Goal: Task Accomplishment & Management: Use online tool/utility

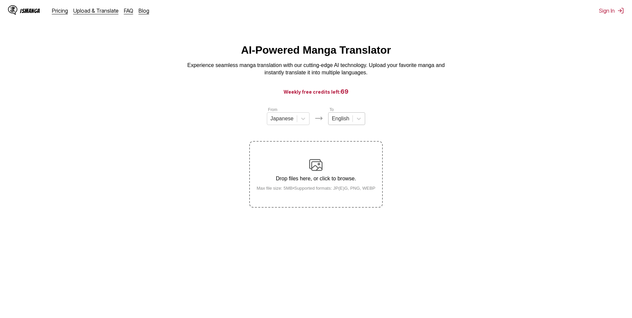
click at [347, 122] on div at bounding box center [340, 118] width 17 height 7
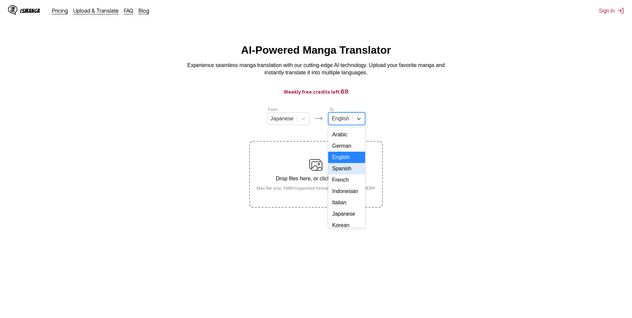
click at [341, 173] on div "Spanish" at bounding box center [346, 168] width 37 height 11
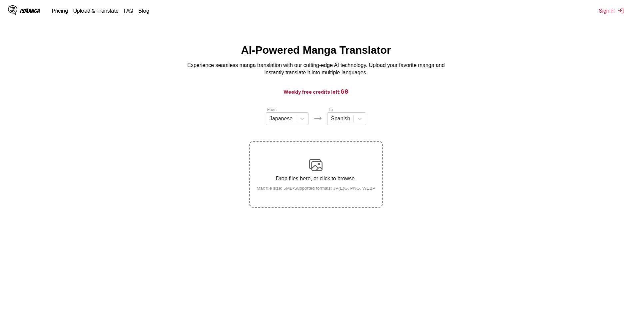
click at [318, 169] on img at bounding box center [315, 164] width 13 height 13
click at [0, 0] on input "Drop files here, or click to browse. Max file size: 5MB • Supported formats: JP…" at bounding box center [0, 0] width 0 height 0
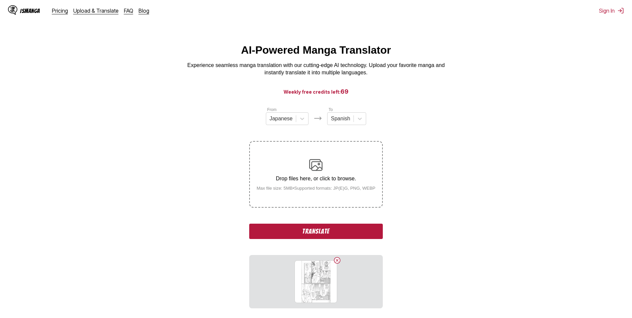
click at [325, 228] on button "Translate" at bounding box center [315, 231] width 133 height 15
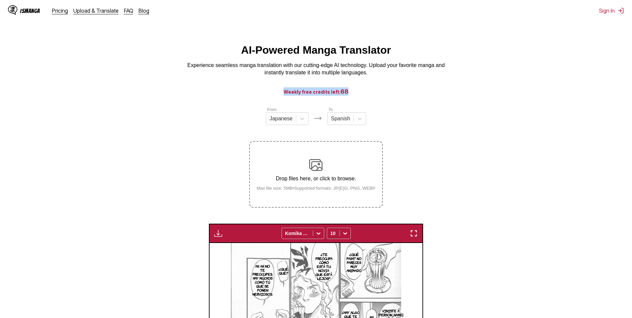
drag, startPoint x: 283, startPoint y: 92, endPoint x: 348, endPoint y: 92, distance: 65.0
click at [348, 92] on h3 "Weekly free credits left: 68" at bounding box center [316, 91] width 600 height 8
drag, startPoint x: 348, startPoint y: 92, endPoint x: 337, endPoint y: 95, distance: 10.8
copy h3 "Weekly free credits left: 68"
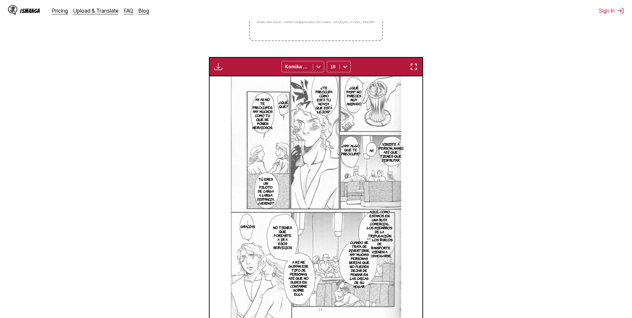
scroll to position [200, 0]
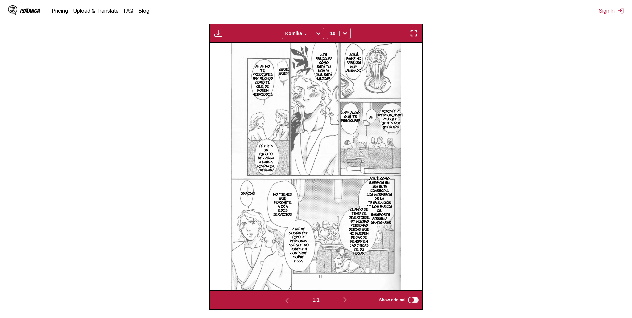
click at [382, 197] on p "Aquí, como estamos en una ruta comercial, los miembros de la tripulación de los…" at bounding box center [379, 200] width 29 height 51
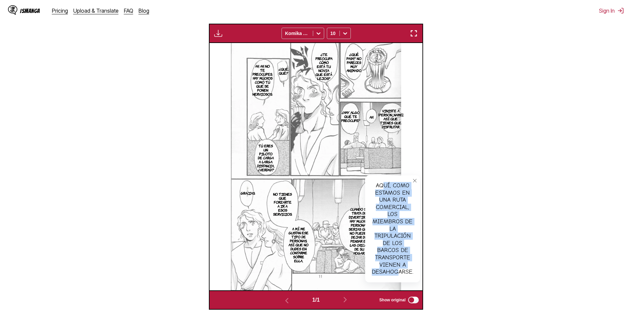
drag, startPoint x: 381, startPoint y: 189, endPoint x: 398, endPoint y: 280, distance: 92.1
click at [398, 280] on div "Aquí, como estamos en una ruta comercial, los miembros de la tripulación de los…" at bounding box center [392, 228] width 55 height 107
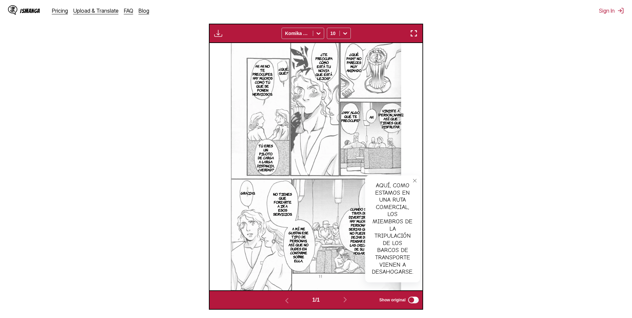
drag, startPoint x: 398, startPoint y: 280, endPoint x: 469, endPoint y: 207, distance: 101.8
click at [469, 207] on section "From Japanese To Spanish Drop files here, or click to browse. Max file size: 5M…" at bounding box center [315, 107] width 621 height 403
click at [351, 227] on p "Cuando se trata de divertirse, hay muchas personas serias que no pueden dejar d…" at bounding box center [360, 231] width 24 height 51
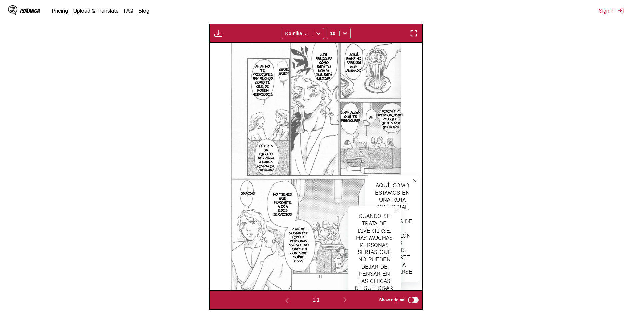
click at [395, 209] on button "close-tooltip" at bounding box center [396, 211] width 11 height 11
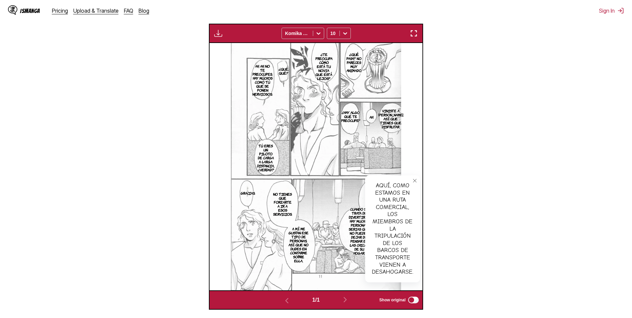
click at [416, 178] on button "close-tooltip" at bounding box center [414, 180] width 11 height 11
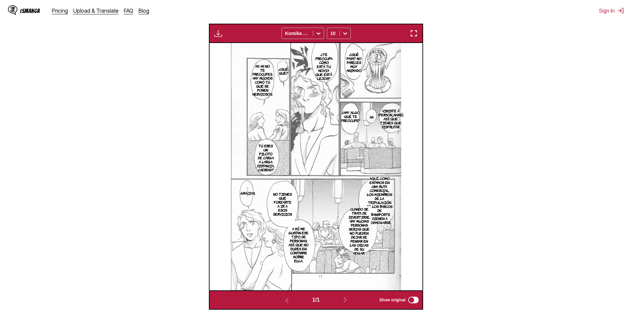
click at [352, 229] on p "Cuando se trata de divertirse, hay muchas personas serias que no pueden dejar d…" at bounding box center [360, 231] width 24 height 51
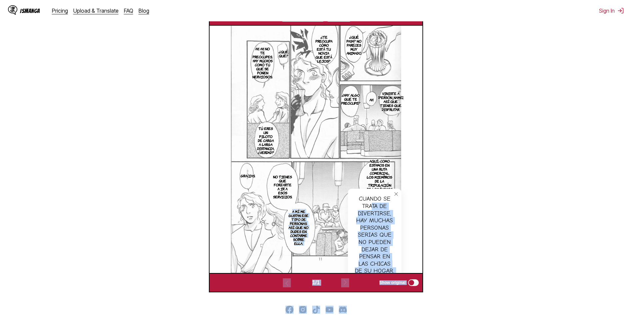
scroll to position [219, 0]
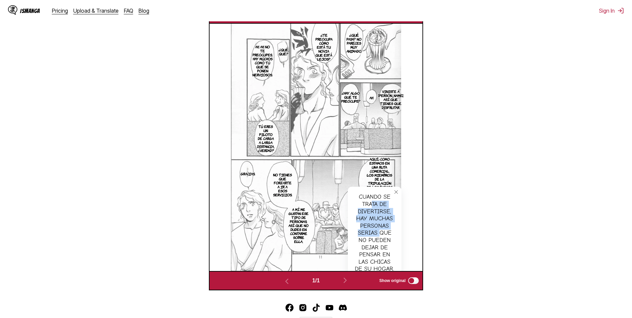
drag, startPoint x: 369, startPoint y: 264, endPoint x: 379, endPoint y: 231, distance: 34.9
click at [379, 231] on div "Cuando se trata de divertirse, hay muchas personas serias que no pueden dejar d…" at bounding box center [375, 233] width 54 height 93
drag, startPoint x: 379, startPoint y: 231, endPoint x: 508, endPoint y: 133, distance: 161.7
click at [509, 133] on section "From Japanese To Spanish Drop files here, or click to browse. Max file size: 5M…" at bounding box center [315, 88] width 621 height 403
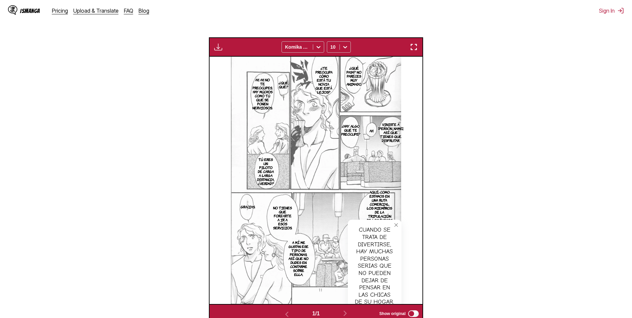
scroll to position [186, 0]
click at [398, 225] on icon "close-tooltip" at bounding box center [396, 225] width 5 height 5
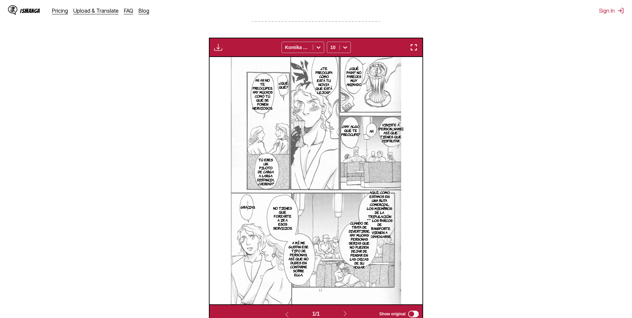
click at [392, 192] on p "Aquí, como estamos en una ruta comercial, los miembros de la tripulación de los…" at bounding box center [379, 214] width 29 height 51
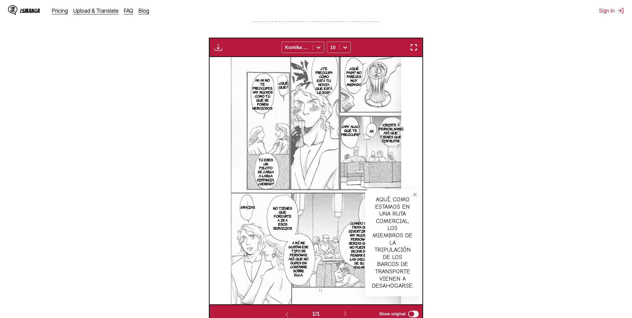
click at [352, 242] on p "Cuando se trata de divertirse, hay muchas personas serias que no pueden dejar d…" at bounding box center [360, 245] width 24 height 51
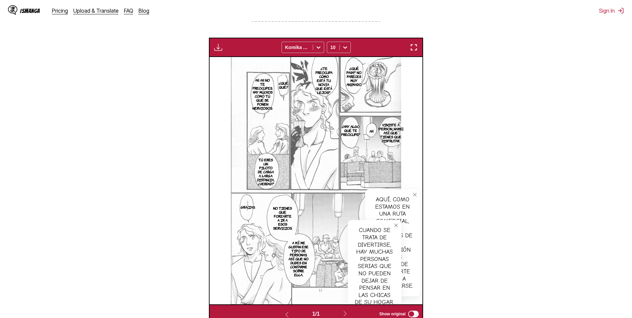
drag, startPoint x: 415, startPoint y: 191, endPoint x: 415, endPoint y: 195, distance: 4.1
click at [415, 192] on button "close-tooltip" at bounding box center [414, 194] width 11 height 11
click at [396, 226] on icon "close-tooltip" at bounding box center [395, 225] width 3 height 3
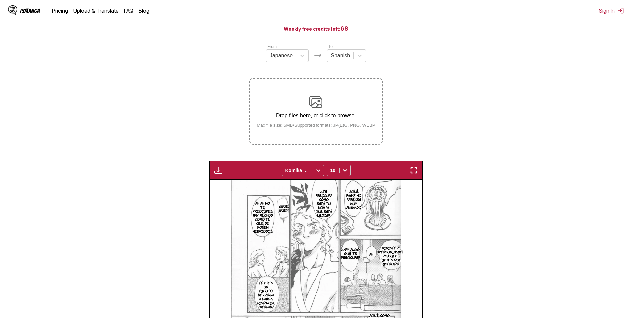
scroll to position [19, 0]
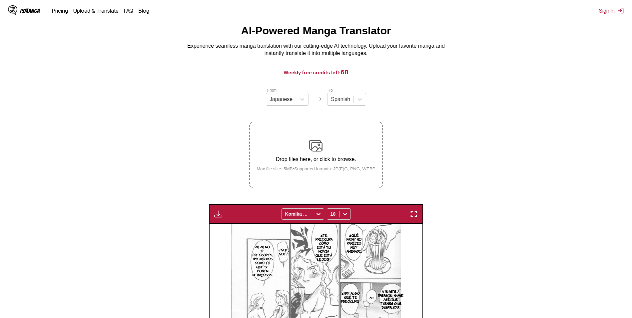
click at [311, 146] on img at bounding box center [315, 145] width 13 height 13
click at [0, 0] on input "Drop files here, or click to browse. Max file size: 5MB • Supported formats: JP…" at bounding box center [0, 0] width 0 height 0
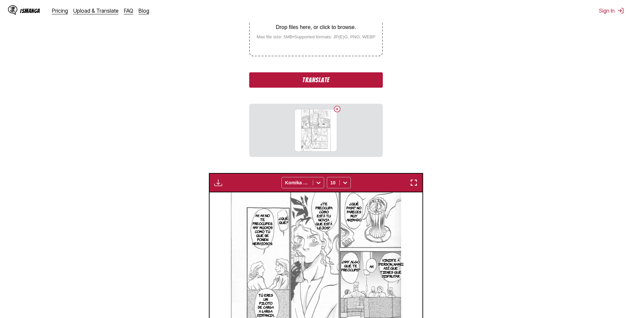
scroll to position [86, 0]
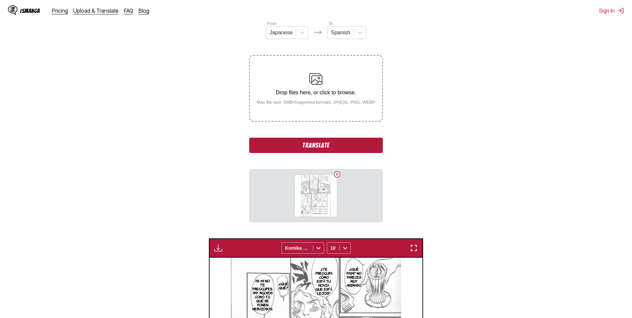
click at [319, 146] on button "Translate" at bounding box center [315, 145] width 133 height 15
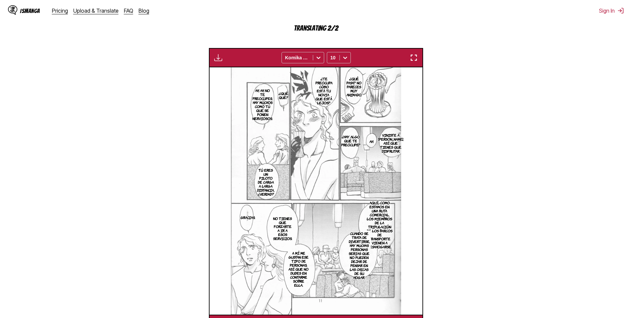
scroll to position [278, 0]
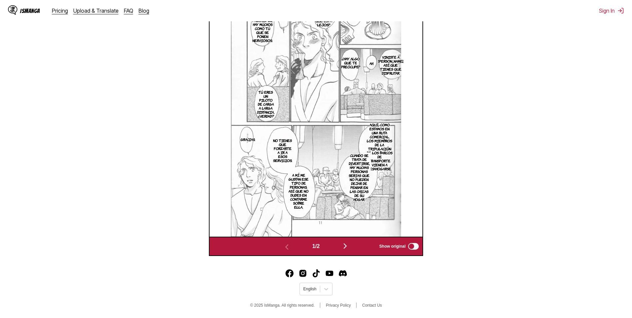
click at [348, 246] on img "button" at bounding box center [345, 246] width 8 height 8
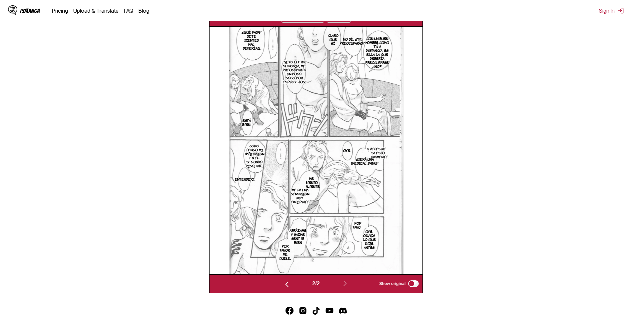
scroll to position [244, 0]
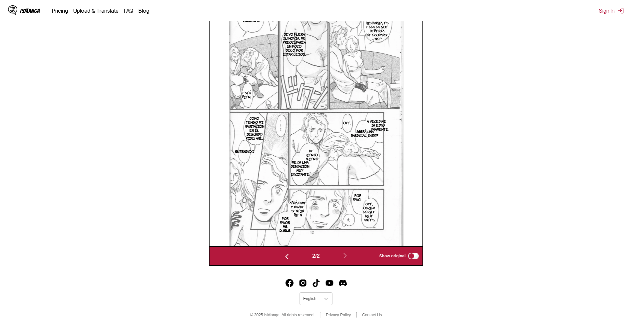
click at [387, 127] on p "A veces me pasa esto últimamente." at bounding box center [376, 125] width 27 height 15
click at [418, 116] on icon "close-tooltip" at bounding box center [418, 117] width 5 height 5
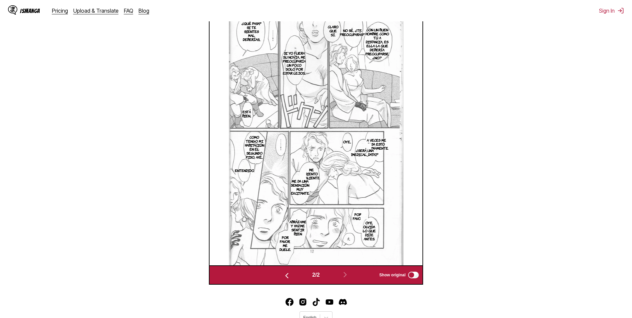
scroll to position [188, 0]
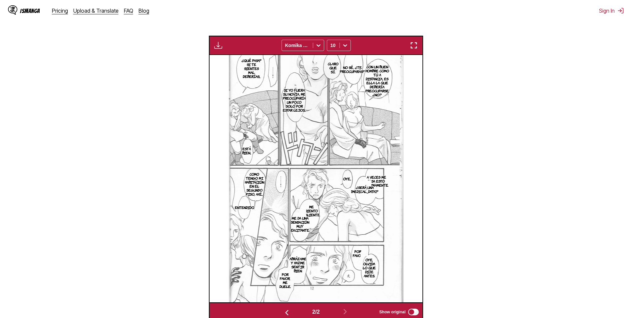
click at [313, 212] on p "Me siento caliente." at bounding box center [312, 210] width 20 height 15
click at [369, 201] on button "close-tooltip" at bounding box center [373, 202] width 11 height 11
click at [373, 203] on img at bounding box center [316, 178] width 174 height 247
click at [384, 177] on p "A veces me pasa esto últimamente." at bounding box center [376, 181] width 27 height 15
click at [363, 195] on p "¿Será una [MEDICAL_DATA]?" at bounding box center [365, 189] width 30 height 11
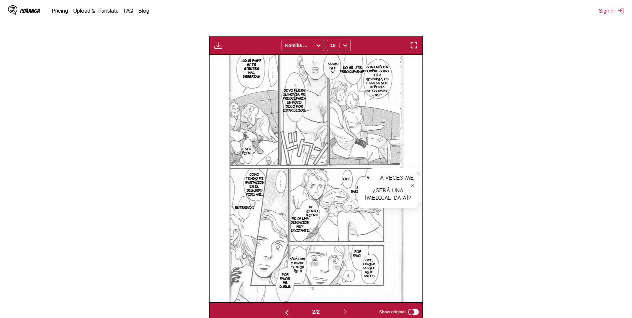
click at [410, 187] on icon "close-tooltip" at bounding box center [412, 185] width 5 height 5
click at [369, 272] on p "Oye, olvida lo que dije antes." at bounding box center [369, 267] width 18 height 23
click at [314, 210] on p "Me siento caliente." at bounding box center [312, 210] width 20 height 15
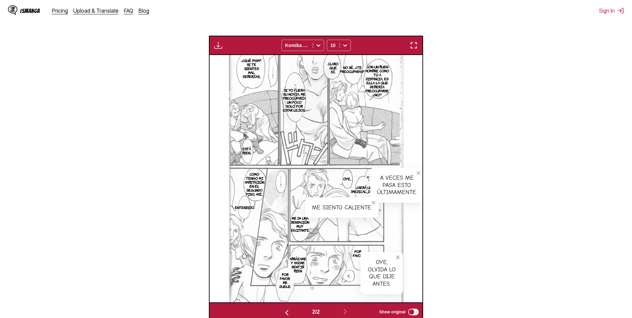
click at [372, 204] on icon "close-tooltip" at bounding box center [373, 202] width 5 height 5
click at [399, 259] on icon "close-tooltip" at bounding box center [397, 257] width 5 height 5
click at [416, 173] on button "close-tooltip" at bounding box center [418, 173] width 11 height 11
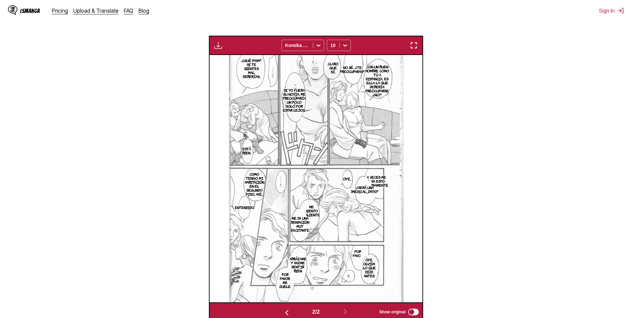
click at [354, 194] on p "¿Será una [MEDICAL_DATA]?" at bounding box center [365, 189] width 30 height 11
click at [359, 258] on p "Por favor." at bounding box center [357, 253] width 13 height 11
click at [312, 213] on p "Me siento caliente." at bounding box center [312, 210] width 20 height 15
click at [372, 205] on icon "close-tooltip" at bounding box center [373, 202] width 5 height 5
click at [393, 254] on button "close-tooltip" at bounding box center [392, 250] width 11 height 11
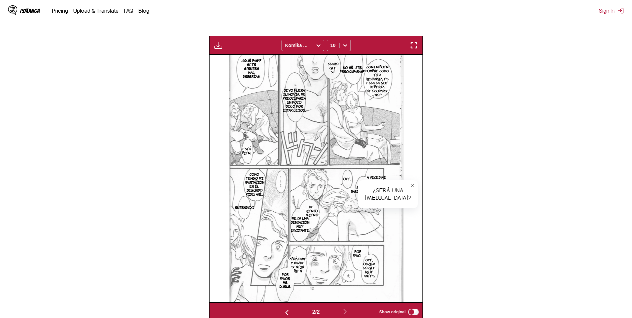
click at [407, 184] on button "close-tooltip" at bounding box center [412, 185] width 11 height 11
click at [366, 188] on p "¿Será una [MEDICAL_DATA]?" at bounding box center [365, 189] width 30 height 11
click at [410, 188] on icon "close-tooltip" at bounding box center [412, 185] width 5 height 5
click at [315, 215] on p "Me siento caliente." at bounding box center [312, 210] width 20 height 15
click at [372, 203] on icon "close-tooltip" at bounding box center [373, 202] width 5 height 5
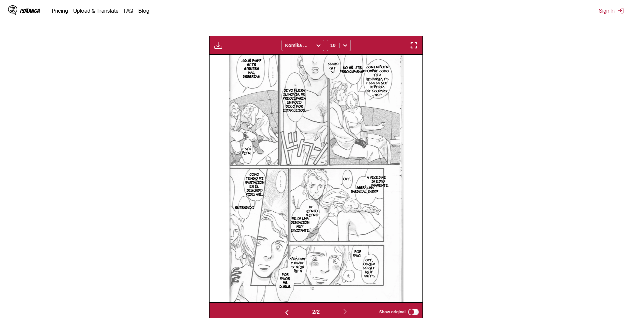
click at [314, 206] on p "Me siento caliente." at bounding box center [312, 210] width 20 height 15
click at [361, 255] on section "Oye, olvida lo que dije antes." at bounding box center [369, 267] width 18 height 31
click at [357, 253] on p "Por favor." at bounding box center [357, 253] width 13 height 11
click at [392, 251] on icon "close-tooltip" at bounding box center [392, 250] width 5 height 5
click at [373, 203] on icon "close-tooltip" at bounding box center [373, 202] width 5 height 5
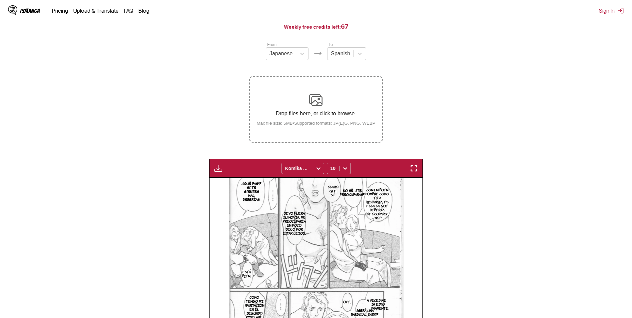
scroll to position [0, 0]
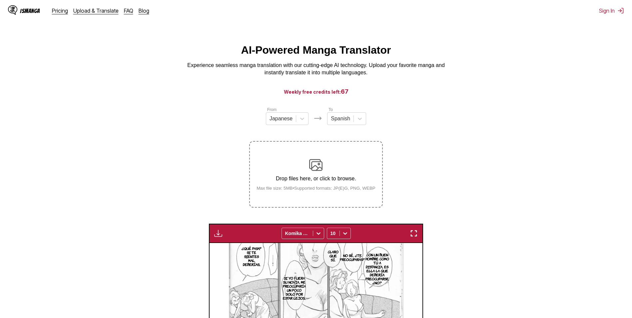
click at [343, 160] on div "Drop files here, or click to browse. Max file size: 5MB • Supported formats: JP…" at bounding box center [316, 174] width 130 height 32
click at [0, 0] on input "Drop files here, or click to browse. Max file size: 5MB • Supported formats: JP…" at bounding box center [0, 0] width 0 height 0
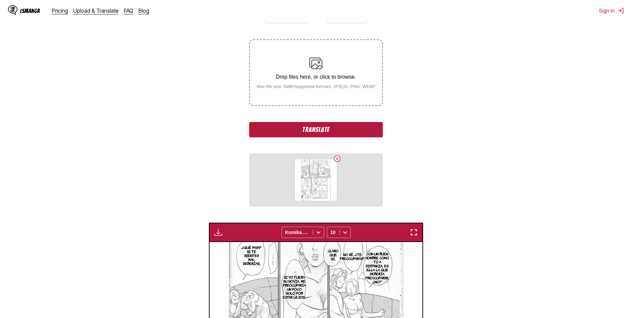
scroll to position [67, 0]
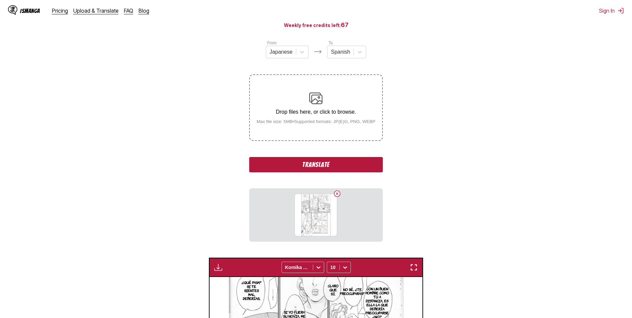
click at [330, 162] on button "Translate" at bounding box center [315, 164] width 133 height 15
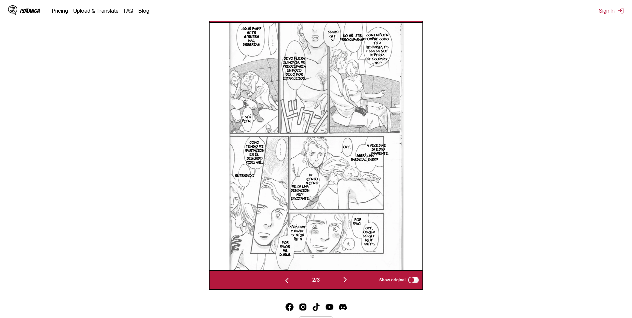
scroll to position [188, 0]
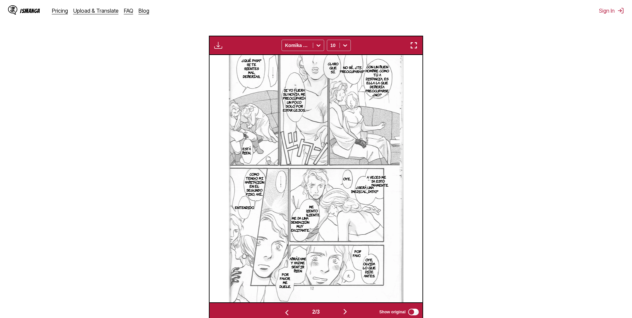
click at [347, 314] on img "button" at bounding box center [345, 312] width 8 height 8
click at [283, 313] on img "button" at bounding box center [287, 313] width 8 height 8
click at [348, 313] on img "button" at bounding box center [345, 312] width 8 height 8
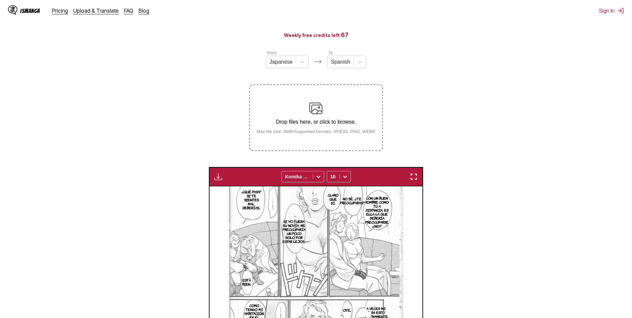
scroll to position [55, 0]
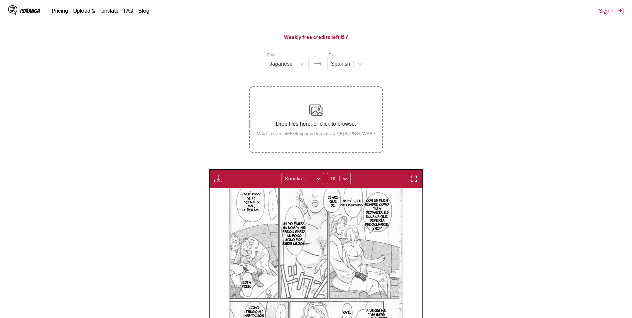
click at [331, 113] on div "Drop files here, or click to browse. Max file size: 5MB • Supported formats: JP…" at bounding box center [316, 120] width 130 height 32
click at [0, 0] on input "Drop files here, or click to browse. Max file size: 5MB • Supported formats: JP…" at bounding box center [0, 0] width 0 height 0
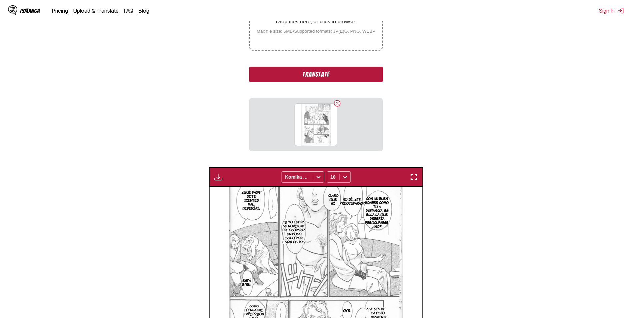
scroll to position [155, 0]
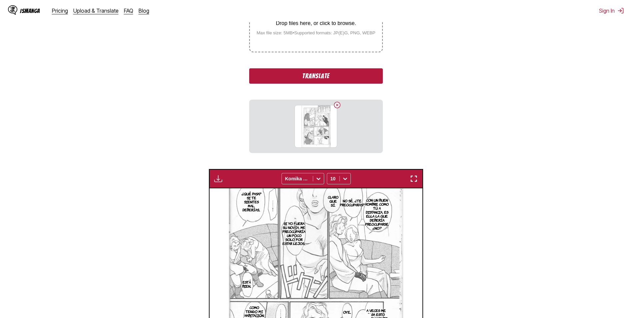
click at [340, 73] on button "Translate" at bounding box center [315, 75] width 133 height 15
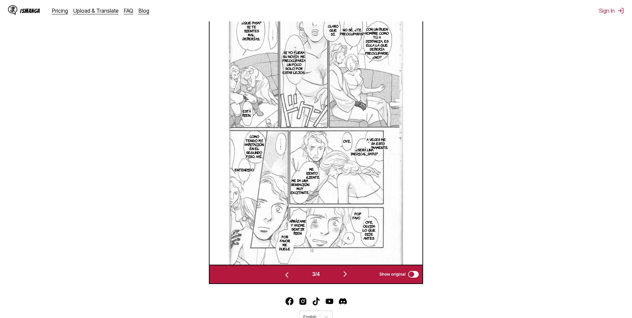
scroll to position [278, 0]
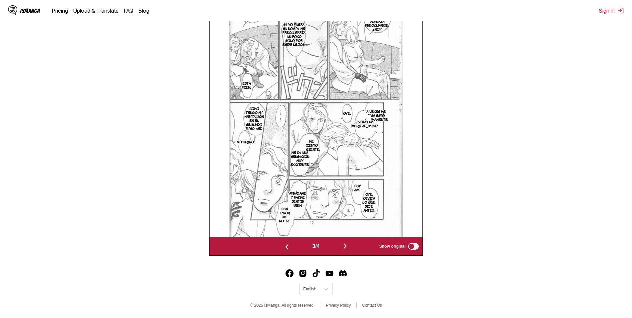
click at [347, 246] on img "button" at bounding box center [345, 246] width 8 height 8
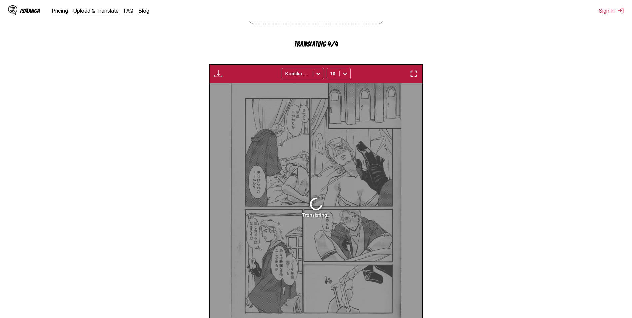
scroll to position [101, 0]
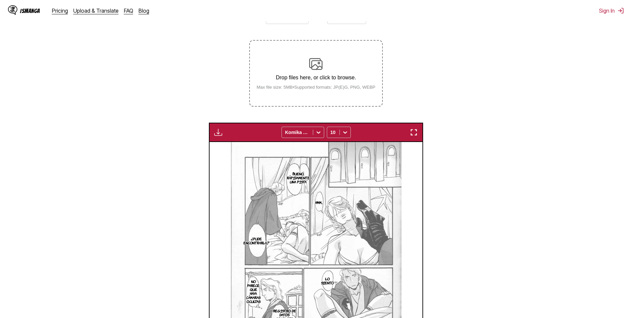
click at [312, 70] on img at bounding box center [315, 63] width 13 height 13
click at [0, 0] on input "Drop files here, or click to browse. Max file size: 5MB • Supported formats: JP…" at bounding box center [0, 0] width 0 height 0
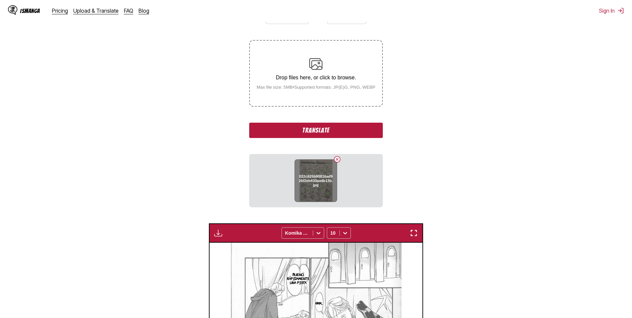
click at [338, 160] on button "Delete image" at bounding box center [337, 159] width 8 height 8
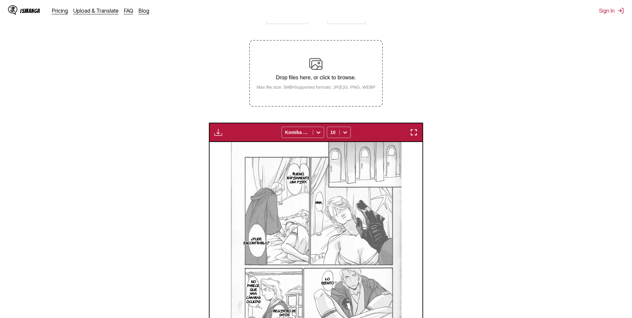
click at [311, 79] on p "Drop files here, or click to browse." at bounding box center [316, 78] width 130 height 6
click at [0, 0] on input "Drop files here, or click to browse. Max file size: 5MB • Supported formats: JP…" at bounding box center [0, 0] width 0 height 0
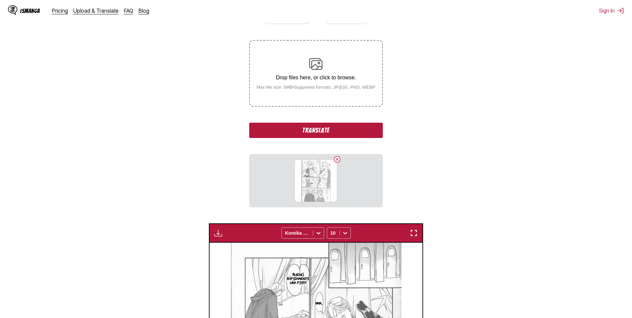
click at [318, 130] on button "Translate" at bounding box center [315, 130] width 133 height 15
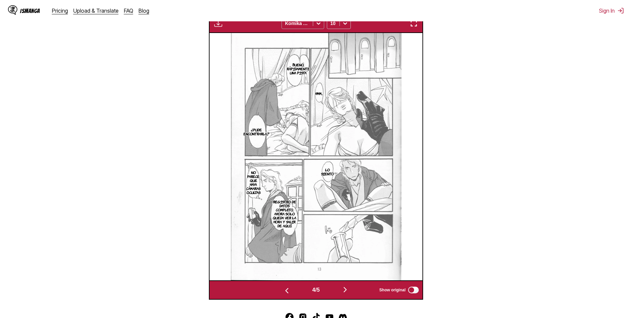
scroll to position [234, 0]
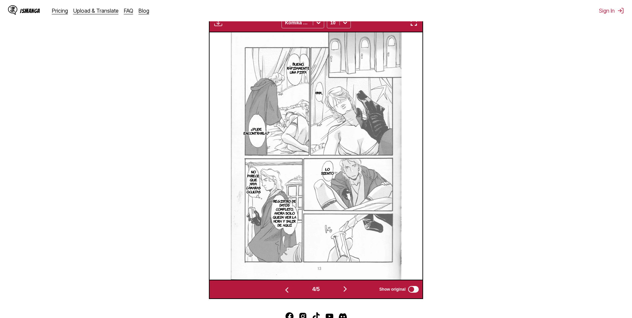
click at [305, 62] on p "Bueno, rápidamente una pista" at bounding box center [299, 68] width 26 height 15
click at [390, 57] on button "close-tooltip" at bounding box center [386, 59] width 11 height 11
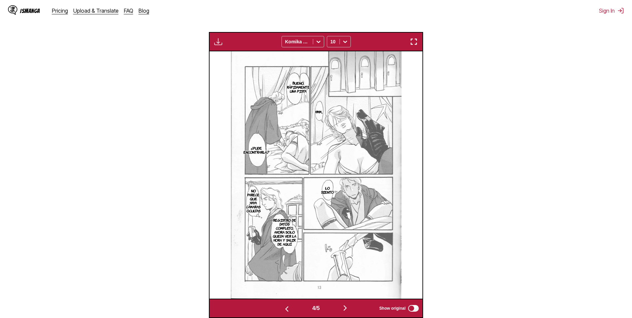
scroll to position [88, 0]
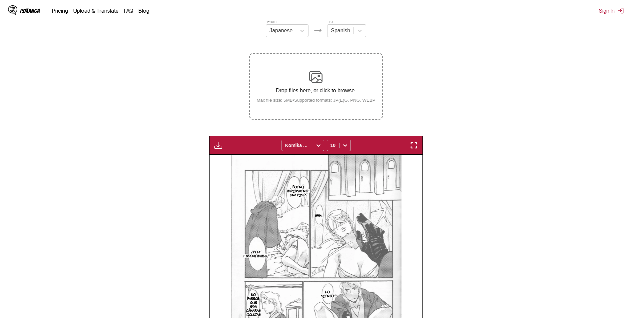
click at [316, 81] on img at bounding box center [315, 76] width 13 height 13
click at [0, 0] on input "Drop files here, or click to browse. Max file size: 5MB • Supported formats: JP…" at bounding box center [0, 0] width 0 height 0
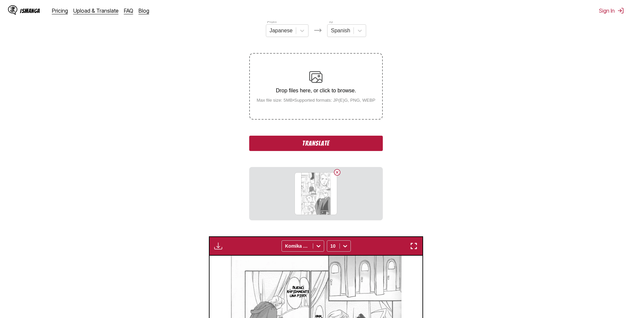
click at [328, 148] on button "Translate" at bounding box center [315, 143] width 133 height 15
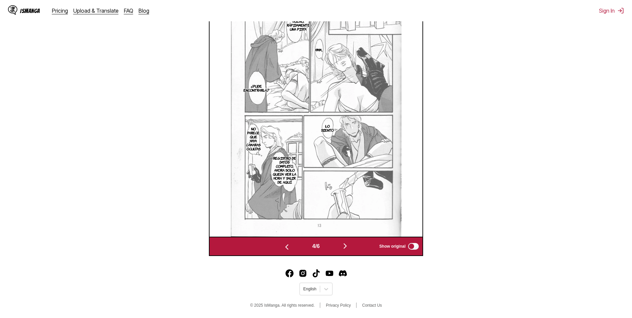
scroll to position [278, 0]
click at [345, 247] on img "button" at bounding box center [345, 246] width 8 height 8
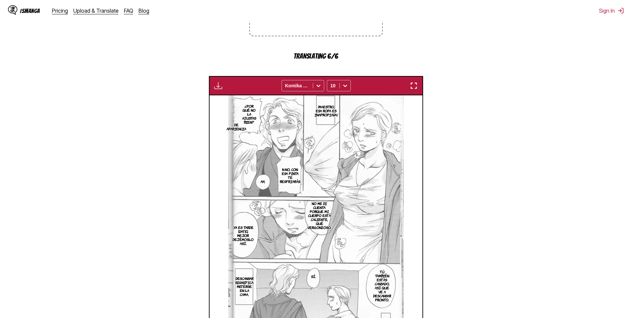
scroll to position [168, 0]
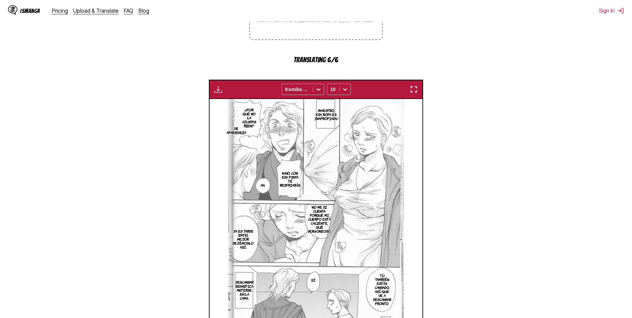
click at [236, 133] on p "De apariencia" at bounding box center [236, 130] width 22 height 11
click at [287, 121] on button "close-tooltip" at bounding box center [283, 120] width 11 height 11
click at [242, 111] on p "¿Por qué no la ajustas bien?" at bounding box center [249, 117] width 18 height 23
click at [338, 108] on icon "close-tooltip" at bounding box center [337, 107] width 5 height 5
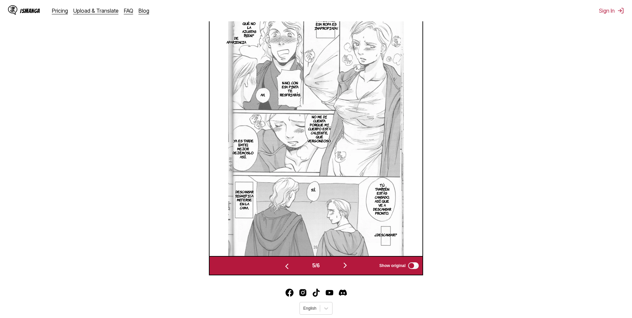
scroll to position [211, 0]
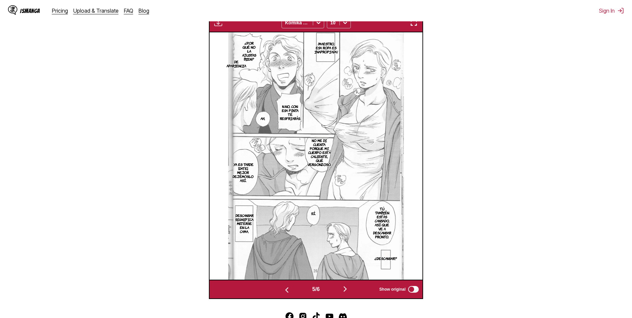
click at [233, 209] on img at bounding box center [316, 155] width 176 height 247
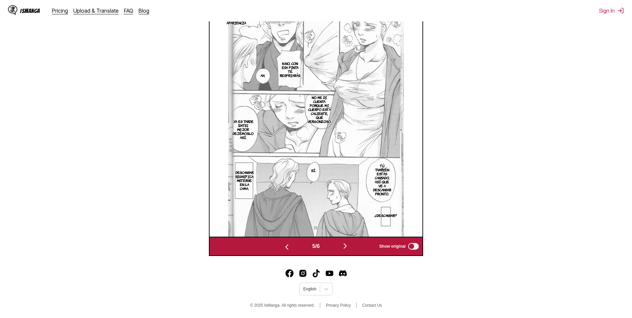
click at [281, 246] on button "button" at bounding box center [287, 247] width 40 height 10
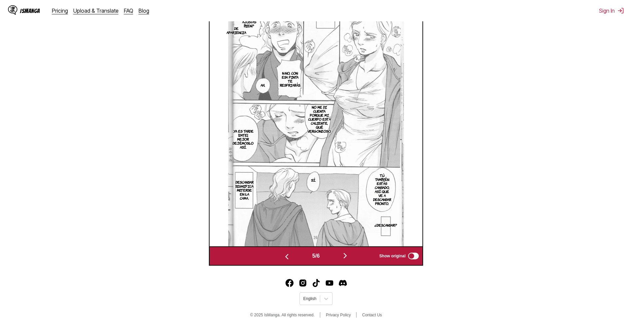
scroll to position [0, 639]
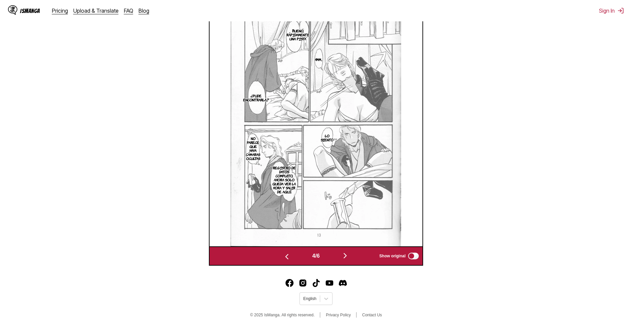
click at [352, 258] on button "button" at bounding box center [345, 256] width 40 height 10
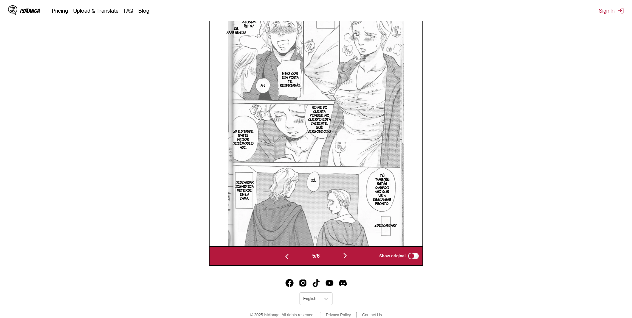
click at [352, 258] on button "button" at bounding box center [345, 256] width 40 height 10
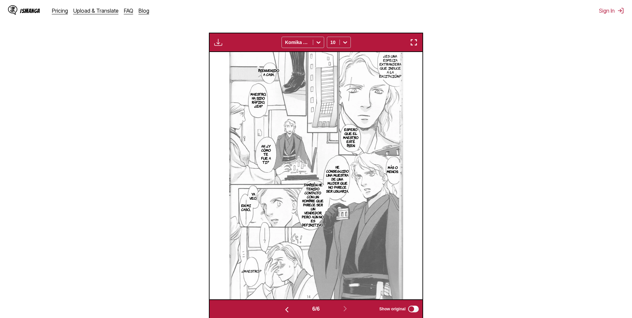
scroll to position [188, 0]
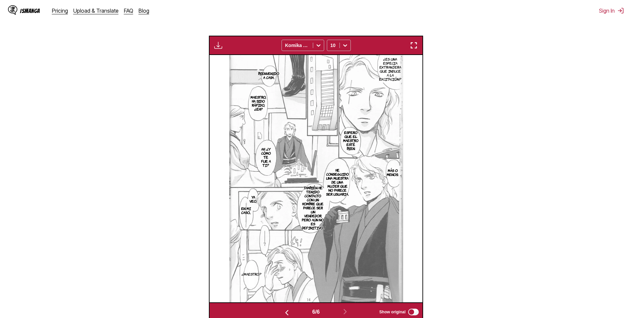
click at [374, 230] on img at bounding box center [316, 178] width 174 height 247
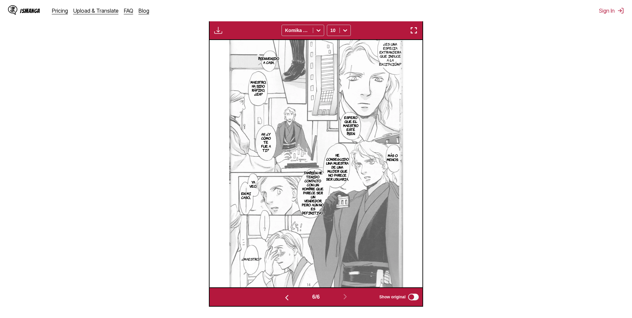
scroll to position [55, 0]
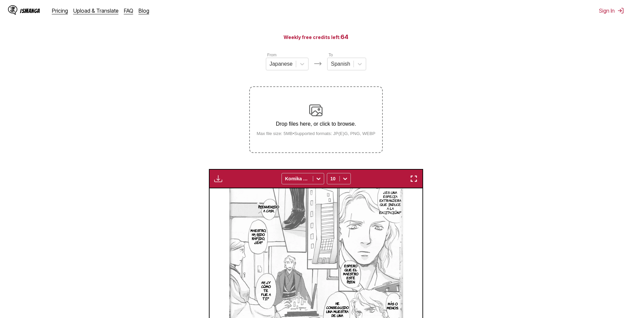
click at [314, 101] on label "Drop files here, or click to browse. Max file size: 5MB • Supported formats: JP…" at bounding box center [316, 119] width 132 height 65
click at [0, 0] on input "Drop files here, or click to browse. Max file size: 5MB • Supported formats: JP…" at bounding box center [0, 0] width 0 height 0
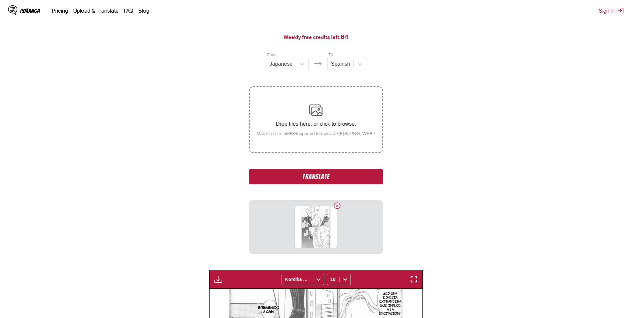
click at [333, 176] on button "Translate" at bounding box center [315, 176] width 133 height 15
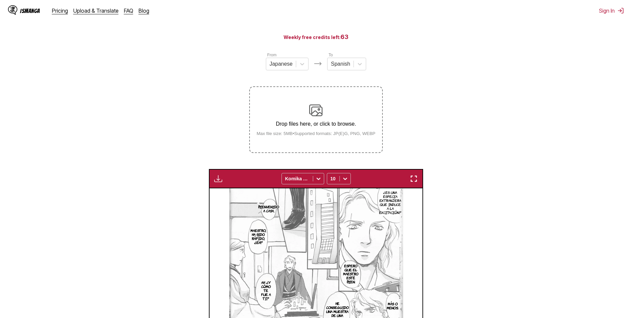
scroll to position [255, 0]
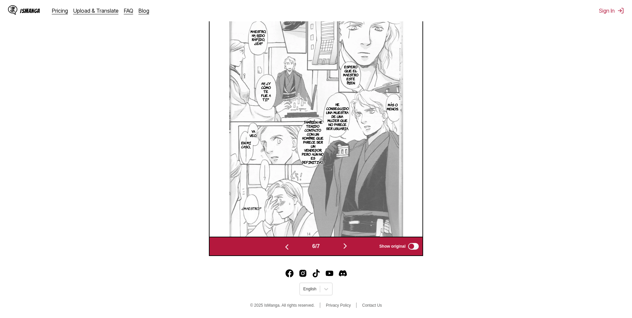
click at [346, 246] on img "button" at bounding box center [345, 246] width 8 height 8
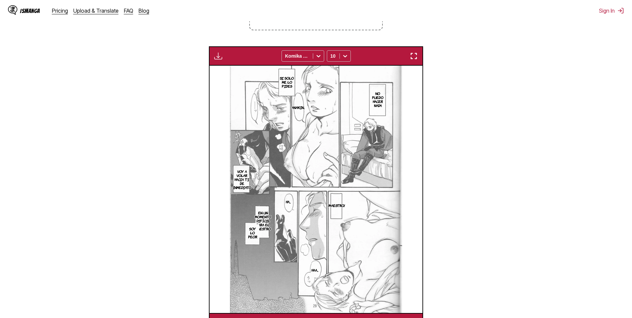
scroll to position [211, 0]
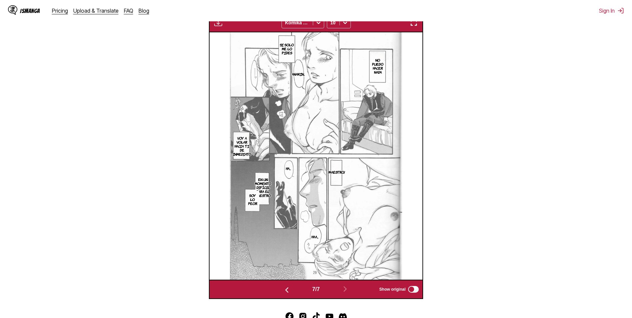
click at [262, 177] on p "En un momento difícil para el maestro" at bounding box center [263, 187] width 19 height 23
click at [389, 175] on button "close-tooltip" at bounding box center [386, 177] width 11 height 11
click at [258, 177] on p "En un momento difícil para el maestro" at bounding box center [263, 187] width 19 height 23
click at [385, 177] on icon "close-tooltip" at bounding box center [386, 177] width 5 height 5
click at [396, 217] on img at bounding box center [316, 155] width 172 height 247
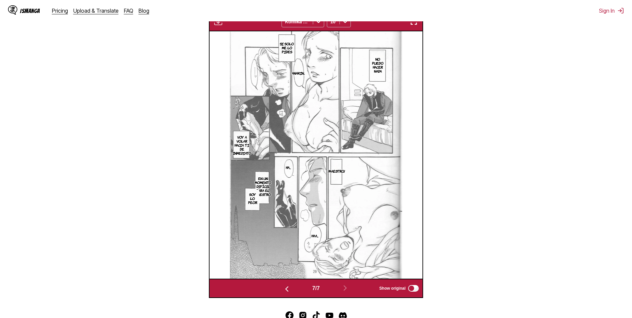
scroll to position [255, 0]
